Goal: Task Accomplishment & Management: Manage account settings

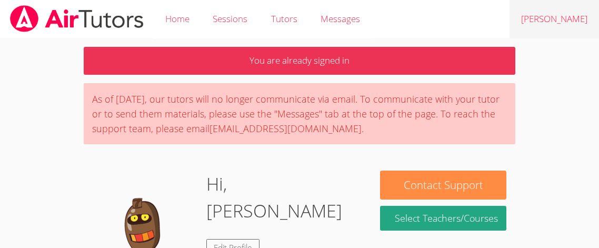
click at [582, 19] on link "[PERSON_NAME]" at bounding box center [555, 19] width 90 height 38
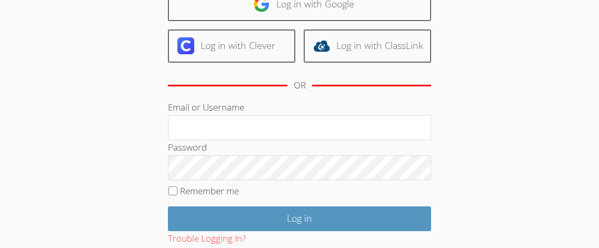
scroll to position [139, 0]
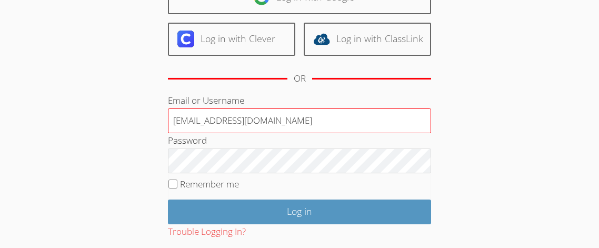
click at [245, 108] on input "[EMAIL_ADDRESS][DOMAIN_NAME]" at bounding box center [299, 120] width 263 height 25
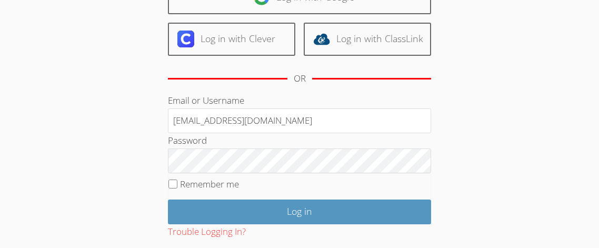
type input "[EMAIL_ADDRESS][DOMAIN_NAME]"
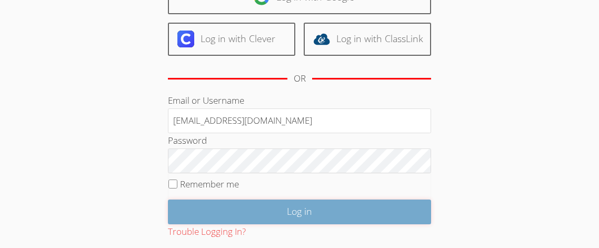
click at [261, 208] on input "Log in" at bounding box center [299, 212] width 263 height 25
